Goal: Task Accomplishment & Management: Manage account settings

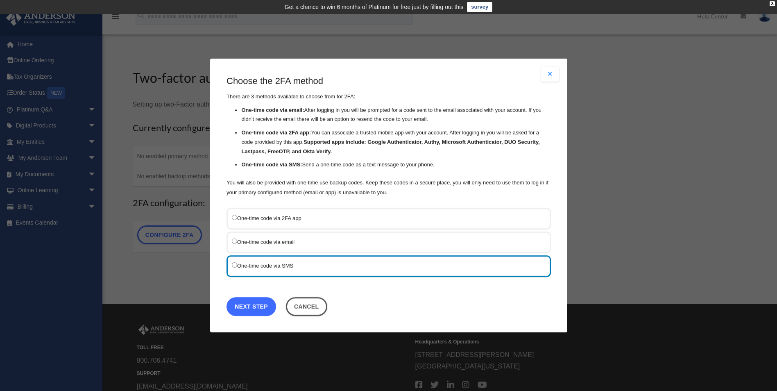
click at [249, 302] on link "Next Step" at bounding box center [251, 306] width 50 height 19
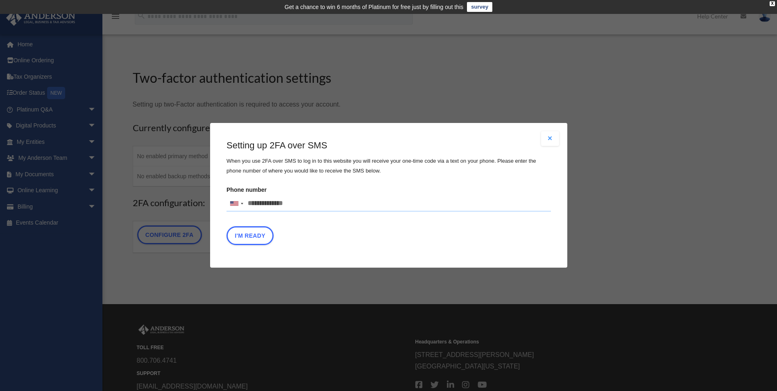
click at [303, 204] on input "Phone number United States +1 United Kingdom +44 Afghanistan (‫افغانستان‬‎) +93…" at bounding box center [388, 203] width 324 height 16
type input "**********"
click at [250, 236] on button "I'm Ready" at bounding box center [249, 235] width 47 height 19
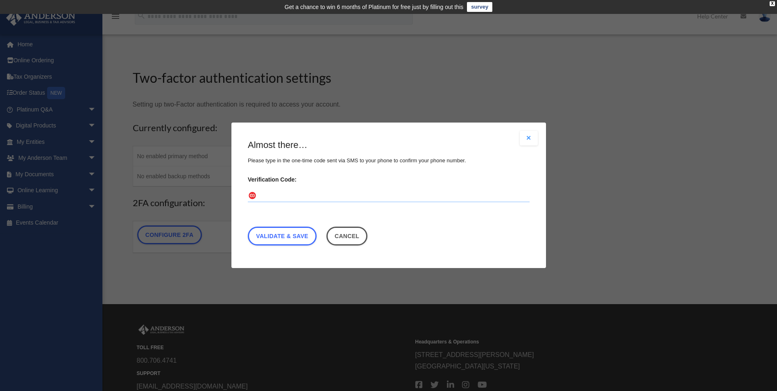
click at [288, 194] on input "Verification Code:" at bounding box center [389, 196] width 282 height 13
type input "******"
click at [284, 234] on link "Validate & Save" at bounding box center [282, 236] width 69 height 19
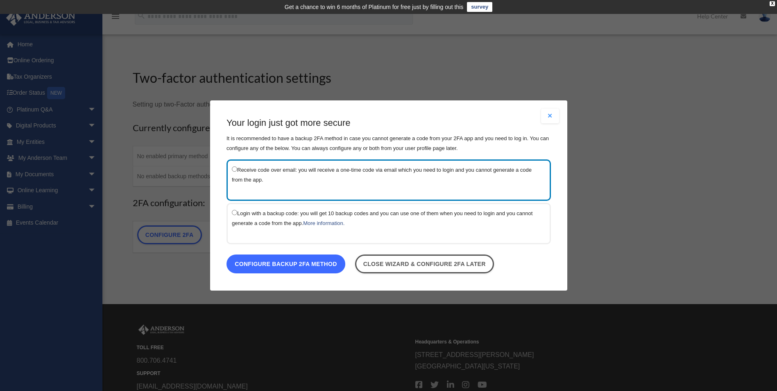
click at [278, 263] on link "Configure backup 2FA method" at bounding box center [285, 263] width 119 height 19
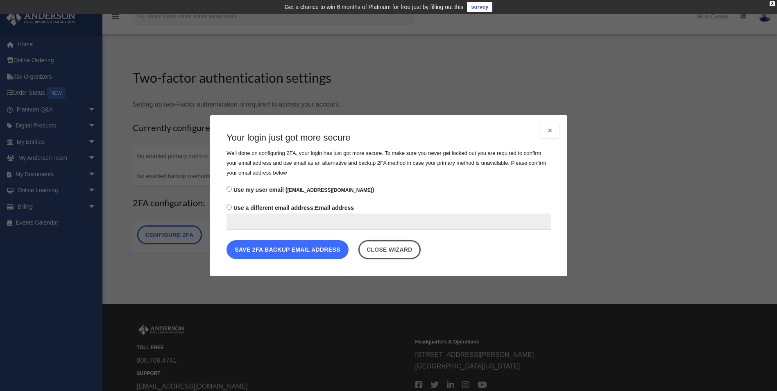
click at [271, 251] on button "Save 2FA backup email address" at bounding box center [287, 248] width 122 height 19
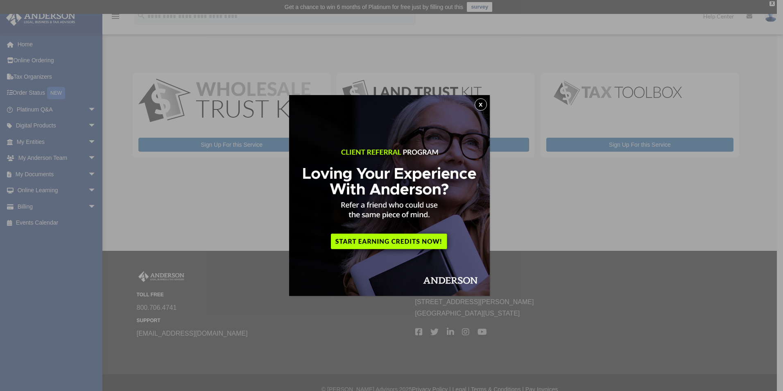
click at [481, 105] on button "x" at bounding box center [480, 104] width 12 height 12
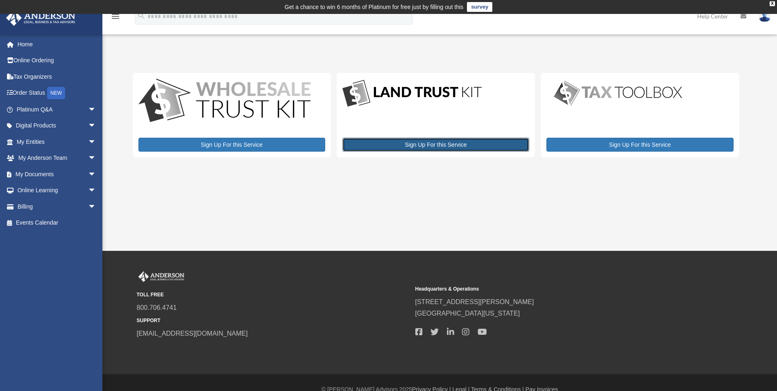
click at [437, 147] on link "Sign Up For this Service" at bounding box center [435, 145] width 187 height 14
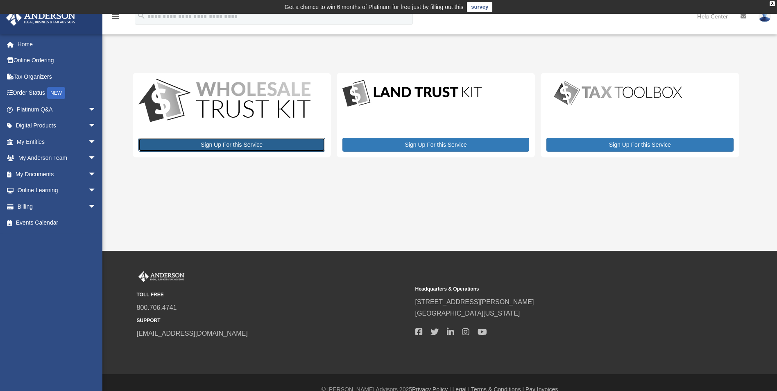
click at [235, 143] on link "Sign Up For this Service" at bounding box center [231, 145] width 187 height 14
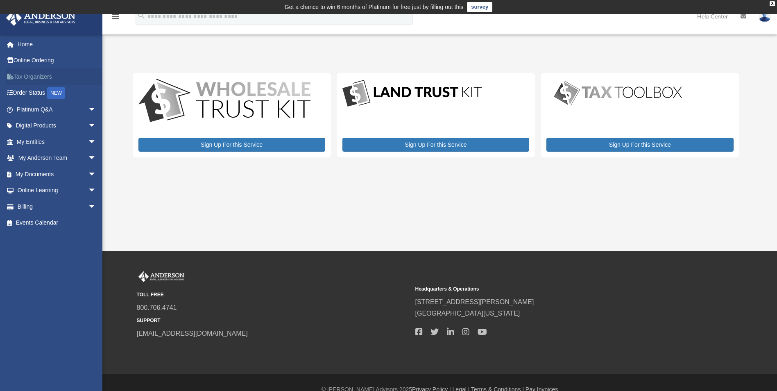
click at [37, 77] on link "Tax Organizers" at bounding box center [57, 76] width 103 height 16
click at [28, 45] on link "Home" at bounding box center [57, 44] width 103 height 16
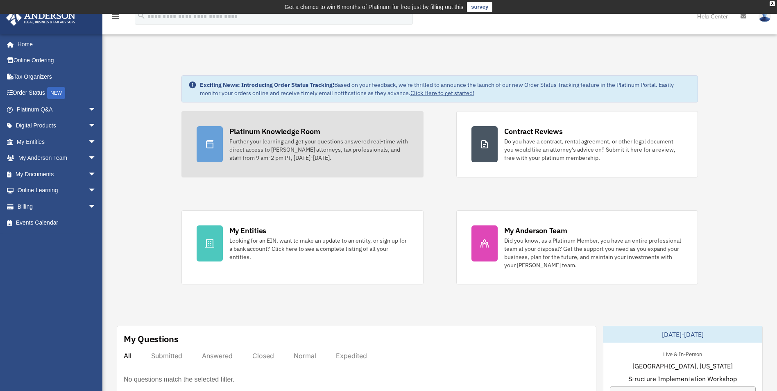
click at [243, 131] on div "Platinum Knowledge Room" at bounding box center [274, 131] width 91 height 10
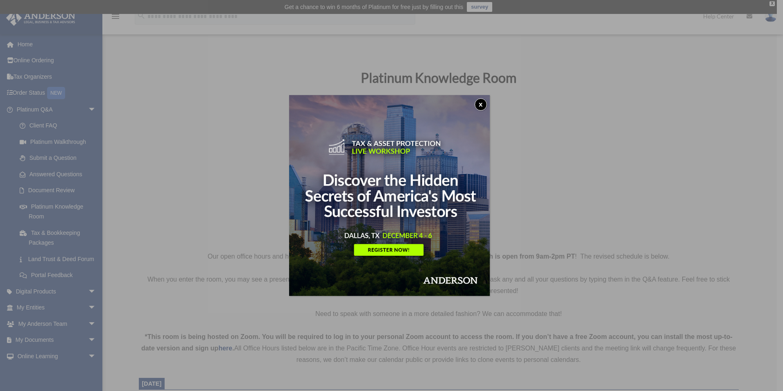
click at [480, 103] on button "x" at bounding box center [480, 104] width 12 height 12
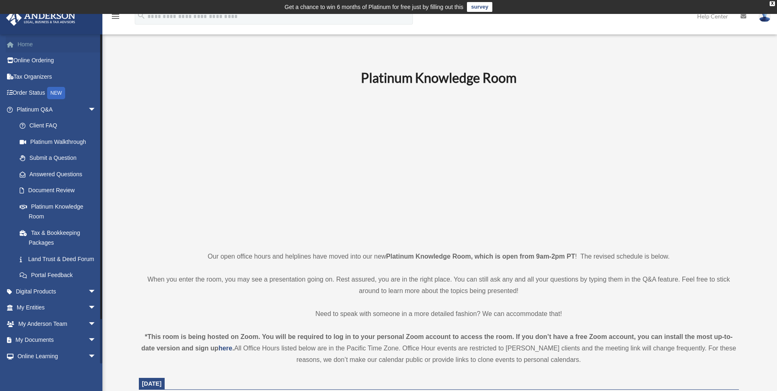
click at [30, 43] on link "Home" at bounding box center [57, 44] width 103 height 16
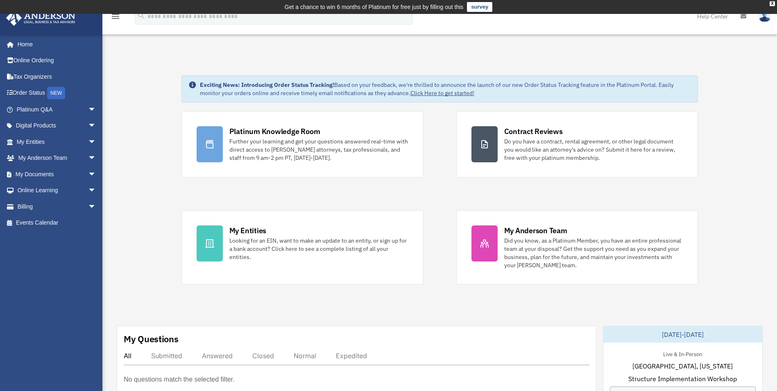
click at [28, 44] on link "Home" at bounding box center [57, 44] width 103 height 16
click at [54, 175] on link "My Documents arrow_drop_down" at bounding box center [57, 174] width 103 height 16
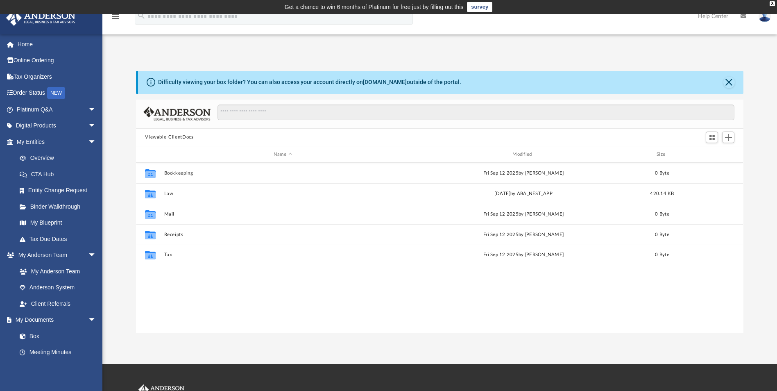
scroll to position [180, 601]
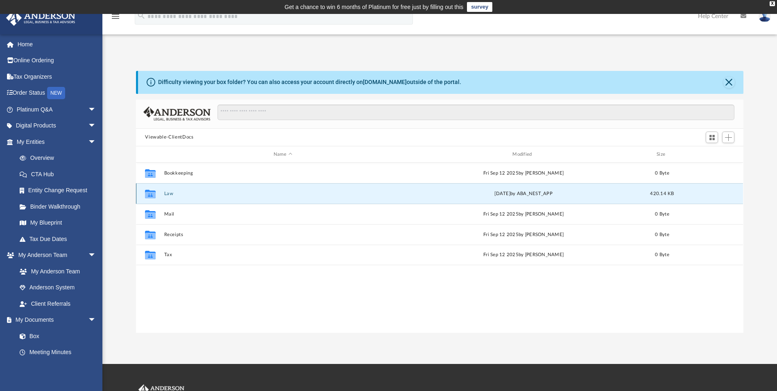
click at [170, 191] on button "Law" at bounding box center [282, 193] width 237 height 5
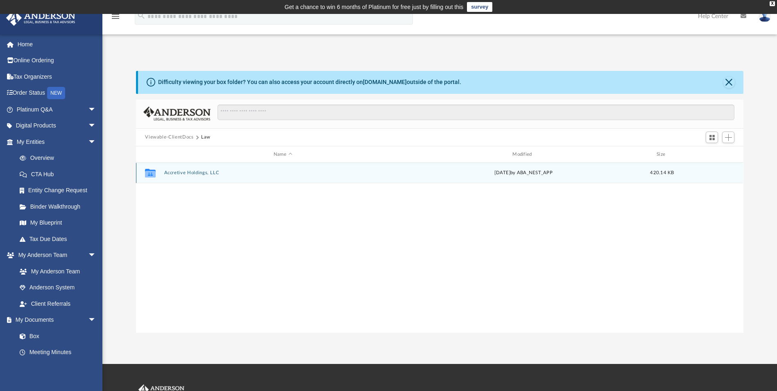
click at [175, 172] on button "Accretive Holdings, LLC" at bounding box center [282, 172] width 237 height 5
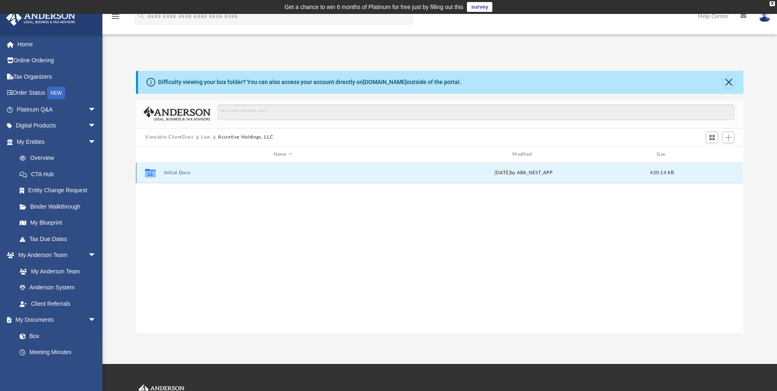
click at [175, 172] on button "Initial Docs" at bounding box center [282, 172] width 237 height 5
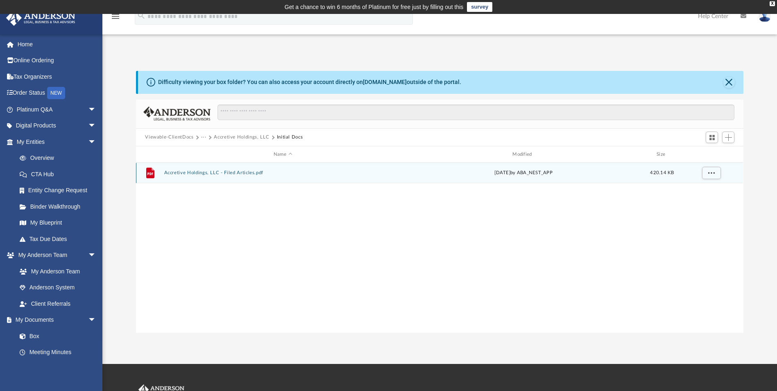
click at [175, 172] on button "Accretive Holdings, LLC - Filed Articles.pdf" at bounding box center [282, 172] width 237 height 5
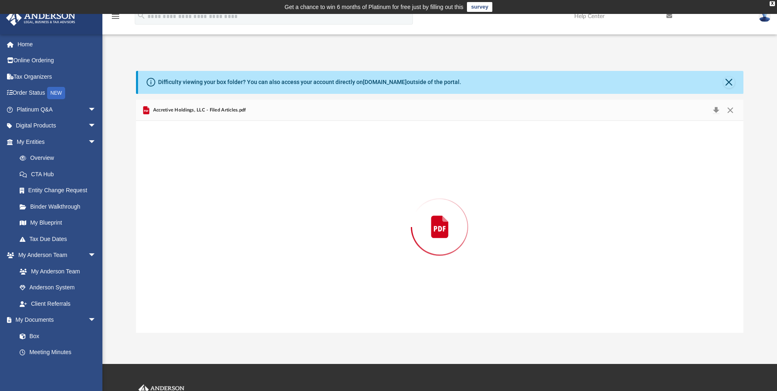
click at [175, 172] on div "Preview" at bounding box center [439, 226] width 607 height 211
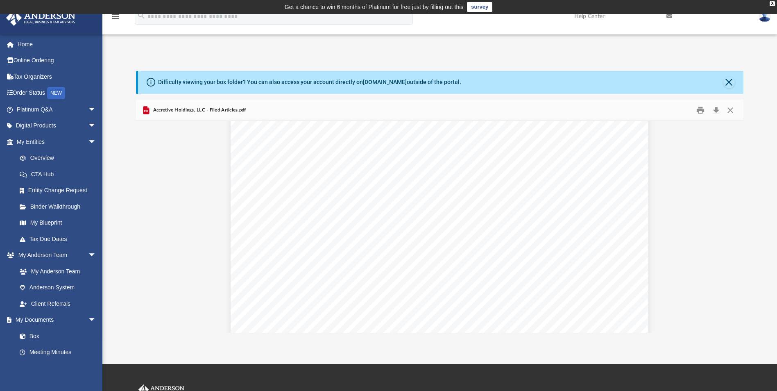
scroll to position [0, 0]
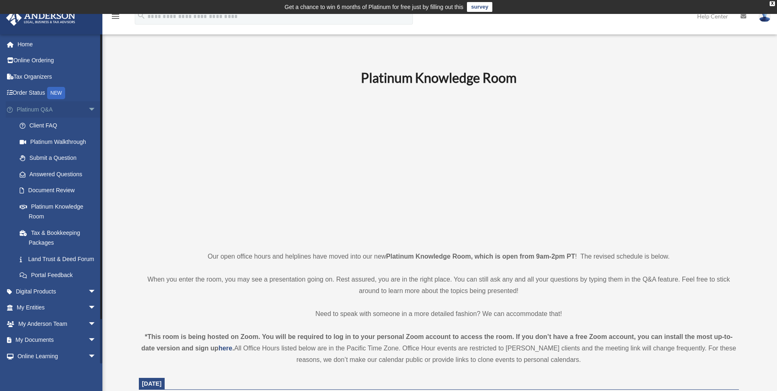
click at [88, 106] on span "arrow_drop_down" at bounding box center [96, 109] width 16 height 17
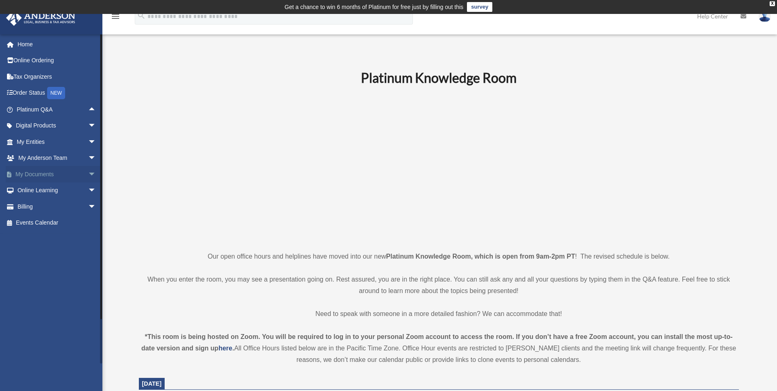
click at [88, 174] on span "arrow_drop_down" at bounding box center [96, 174] width 16 height 17
click at [30, 190] on link "Box" at bounding box center [59, 190] width 97 height 16
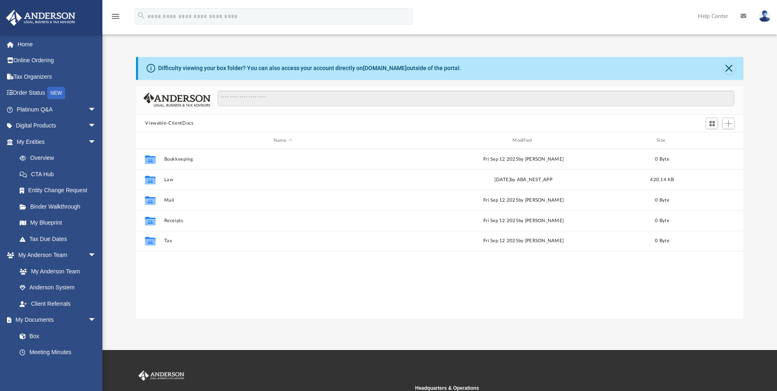
scroll to position [180, 601]
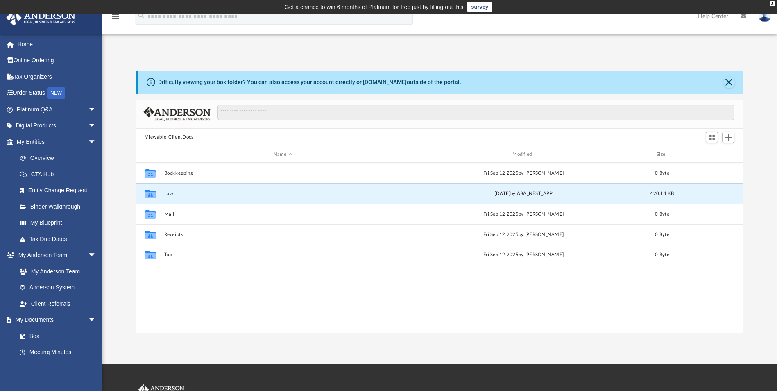
click at [170, 192] on button "Law" at bounding box center [282, 193] width 237 height 5
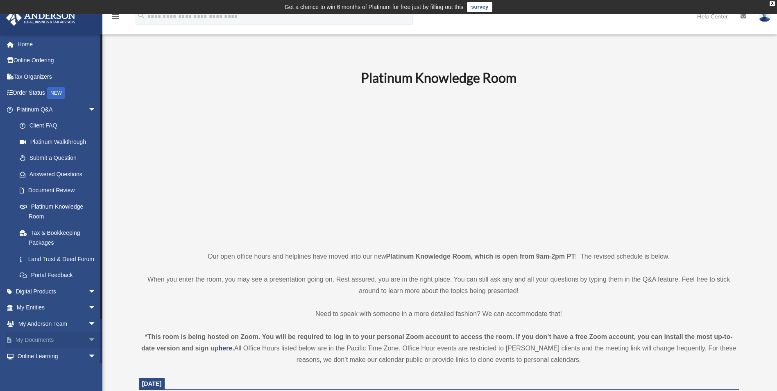
click at [88, 348] on span "arrow_drop_down" at bounding box center [96, 340] width 16 height 17
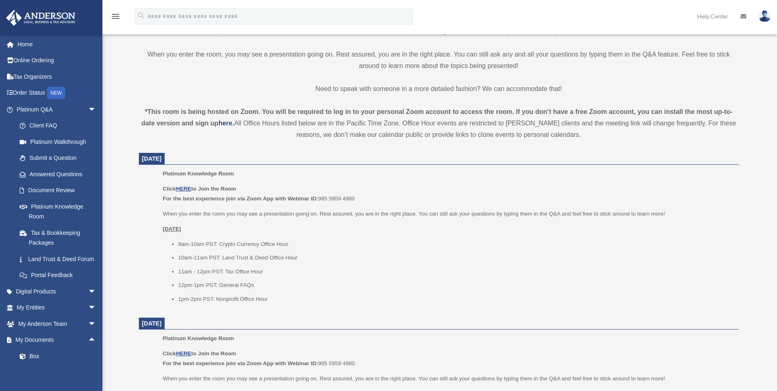
scroll to position [287, 0]
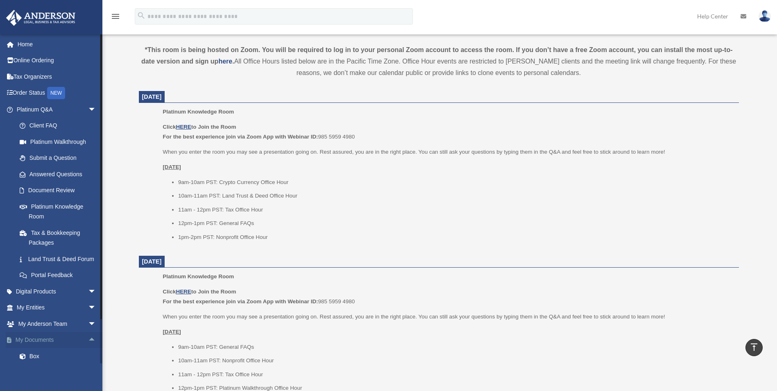
click at [88, 345] on span "arrow_drop_up" at bounding box center [96, 340] width 16 height 17
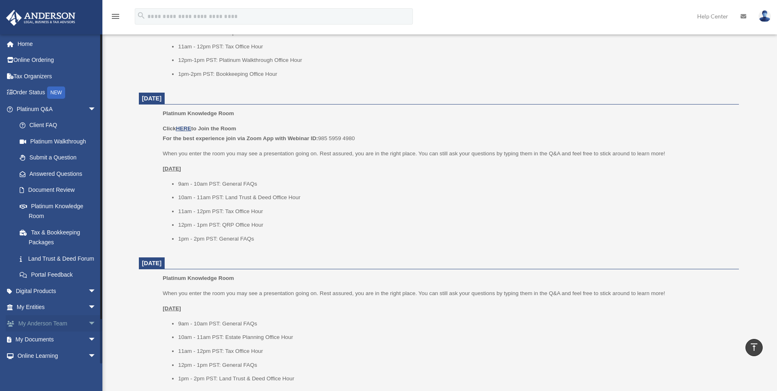
scroll to position [0, 0]
click at [88, 108] on span "arrow_drop_down" at bounding box center [96, 109] width 16 height 17
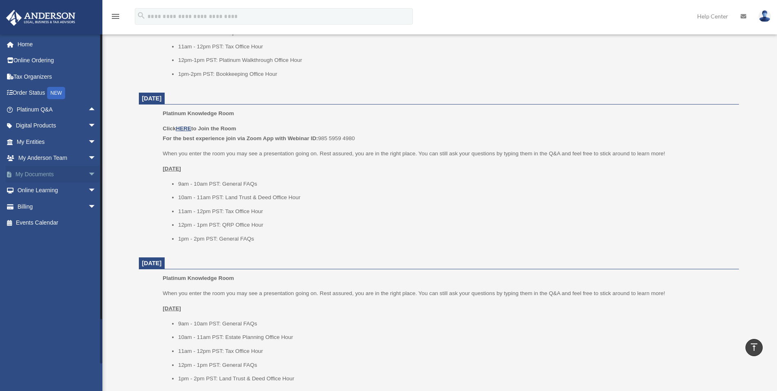
click at [88, 172] on span "arrow_drop_down" at bounding box center [96, 174] width 16 height 17
click at [35, 188] on link "Box" at bounding box center [59, 190] width 97 height 16
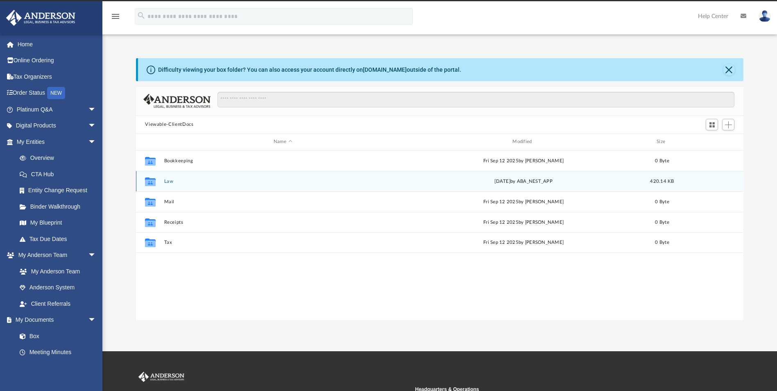
scroll to position [180, 601]
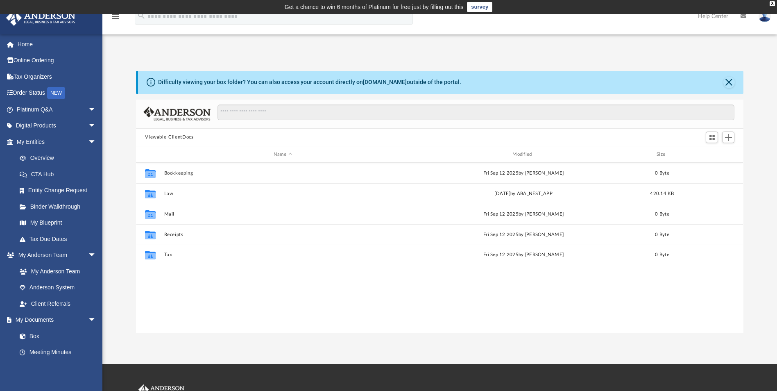
drag, startPoint x: 292, startPoint y: 284, endPoint x: 135, endPoint y: 290, distance: 157.3
click at [284, 281] on div "Collaborated Folder Bookkeeping [DATE] by [PERSON_NAME] 0 Byte Collaborated Fol…" at bounding box center [439, 247] width 607 height 169
click at [88, 108] on span "arrow_drop_down" at bounding box center [96, 109] width 16 height 17
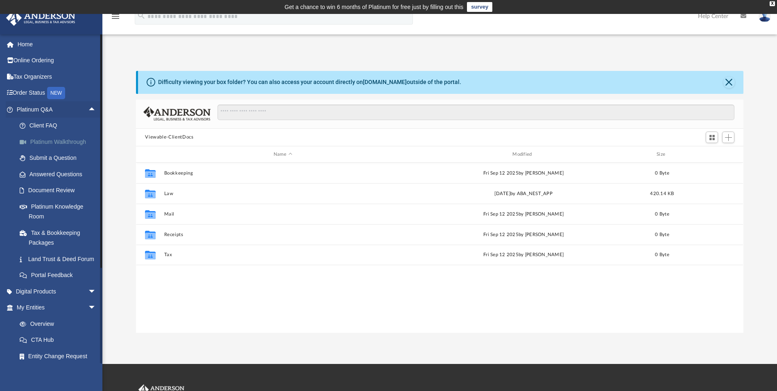
click at [58, 141] on link "Platinum Walkthrough" at bounding box center [59, 141] width 97 height 16
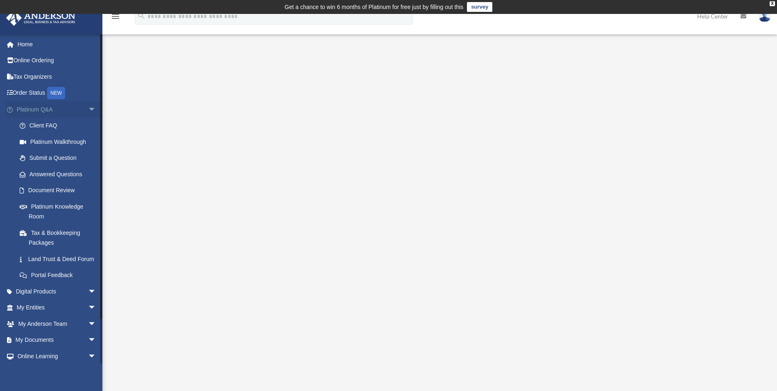
click at [88, 107] on span "arrow_drop_down" at bounding box center [96, 109] width 16 height 17
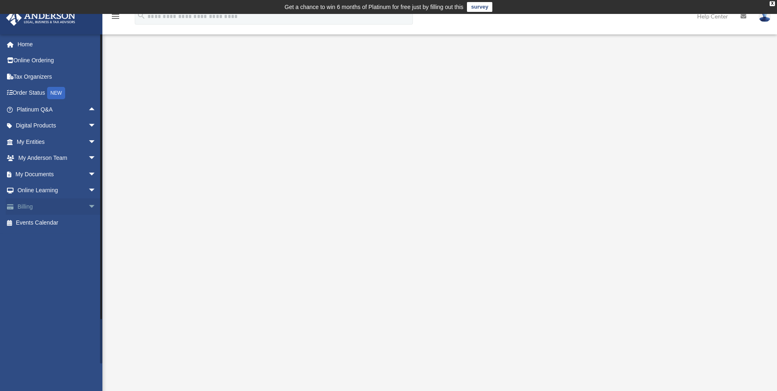
click at [88, 204] on span "arrow_drop_down" at bounding box center [96, 206] width 16 height 17
click at [61, 328] on div "[EMAIL_ADDRESS][DOMAIN_NAME] Sign Out [EMAIL_ADDRESS][DOMAIN_NAME] Home Online …" at bounding box center [54, 198] width 108 height 329
click at [88, 205] on span "arrow_drop_up" at bounding box center [96, 206] width 16 height 17
click at [19, 76] on link "Tax Organizers" at bounding box center [57, 76] width 103 height 16
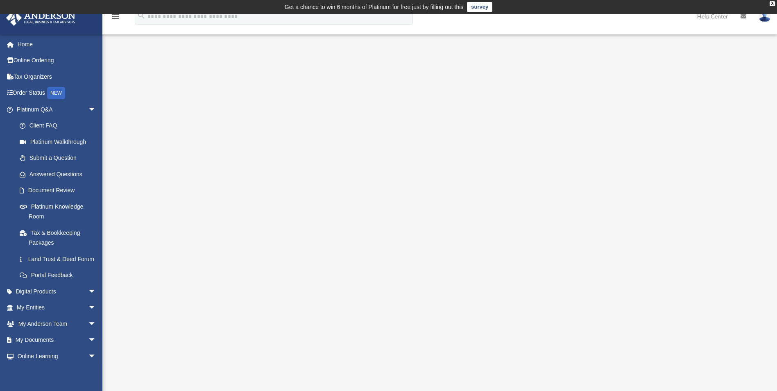
click at [686, 104] on div "<span data-mce-type="bookmark" style="display: inline-block; width: 0px; overfl…" at bounding box center [439, 210] width 612 height 282
click at [762, 19] on img at bounding box center [764, 16] width 12 height 12
click at [611, 73] on link "Logout" at bounding box center [642, 71] width 82 height 17
